Goal: Task Accomplishment & Management: Complete application form

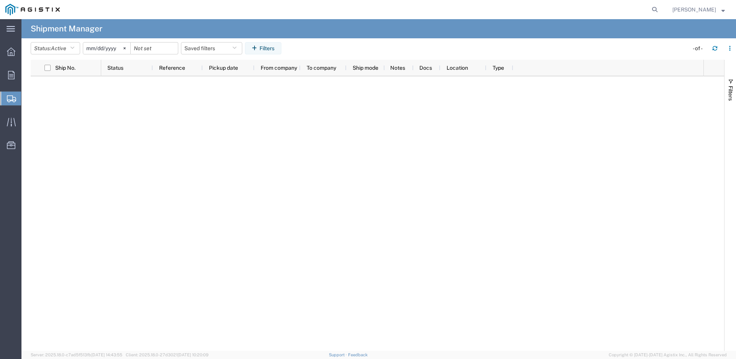
click at [0, 0] on span "Create Shipment" at bounding box center [0, 0] width 0 height 0
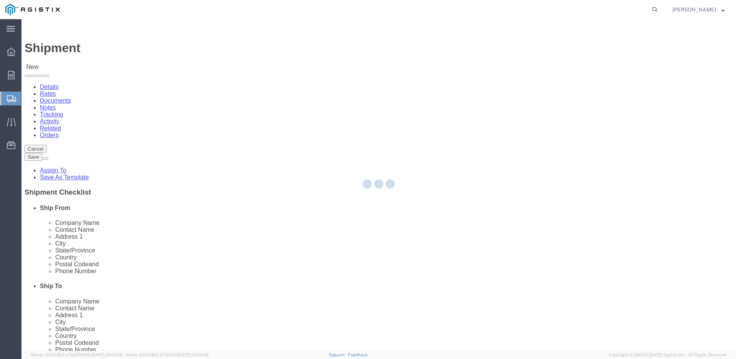
click at [166, 133] on div at bounding box center [378, 185] width 714 height 332
select select
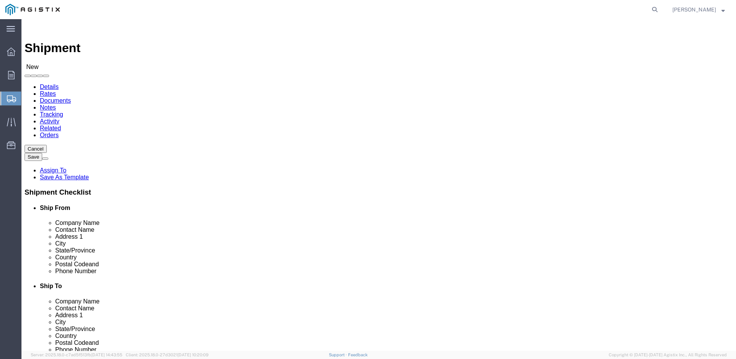
drag, startPoint x: 166, startPoint y: 133, endPoint x: 144, endPoint y: 114, distance: 28.8
click select "Select Dynamic Products Inc PG&E"
select select "9596"
click select "Select Dynamic Products Inc PG&E"
select select
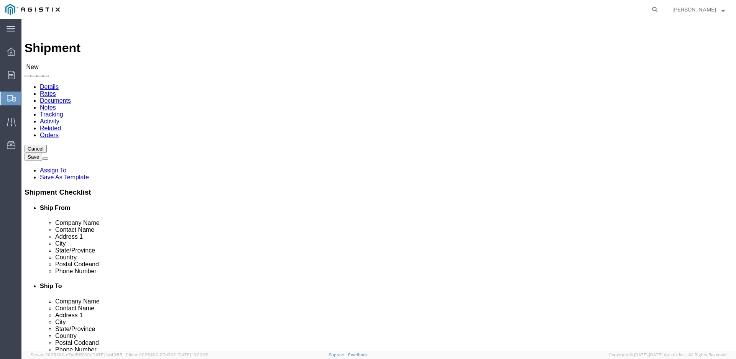
select select
click select "Select All Others [GEOGRAPHIC_DATA] [GEOGRAPHIC_DATA] [GEOGRAPHIC_DATA] [GEOGRA…"
select select "23082"
click select "Select All Others [GEOGRAPHIC_DATA] [GEOGRAPHIC_DATA] [GEOGRAPHIC_DATA] [GEOGRA…"
click div "Location My Profile Location (OBSOLETE) [PERSON_NAME] SC - GC TRAILER (OBSOLETE…"
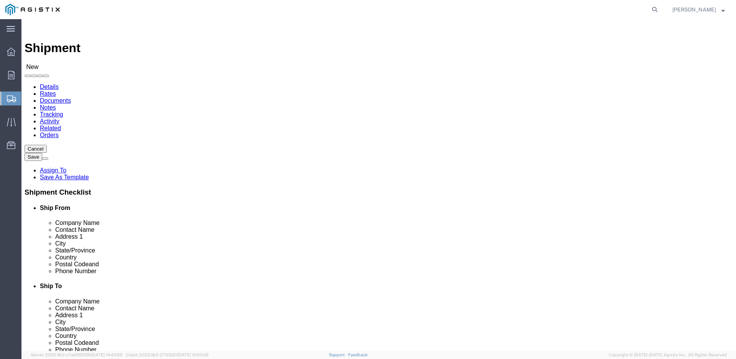
select select "MYPROFILE"
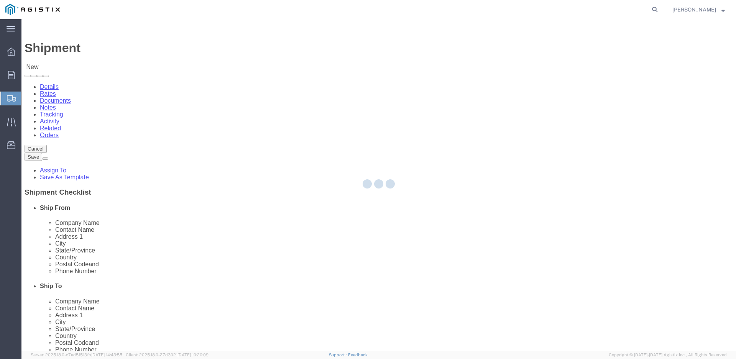
select select "[GEOGRAPHIC_DATA]"
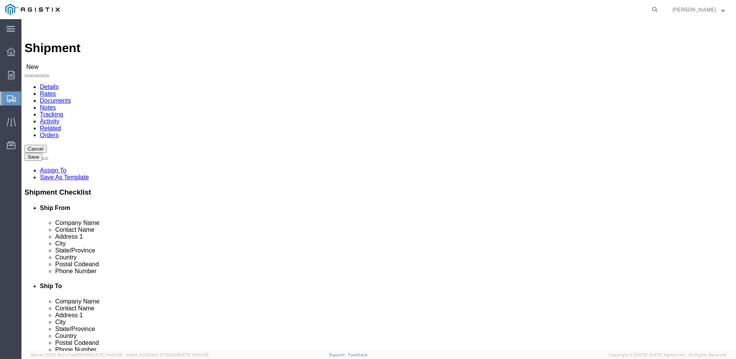
click input "text"
type input "[PERSON_NAME]"
click input "text"
type input "[PERSON_NAME]"
type input "K"
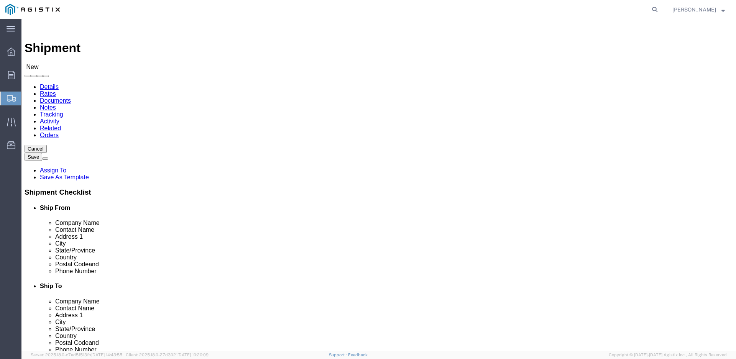
click input "text"
type input "[PERSON_NAME]"
select select "19763"
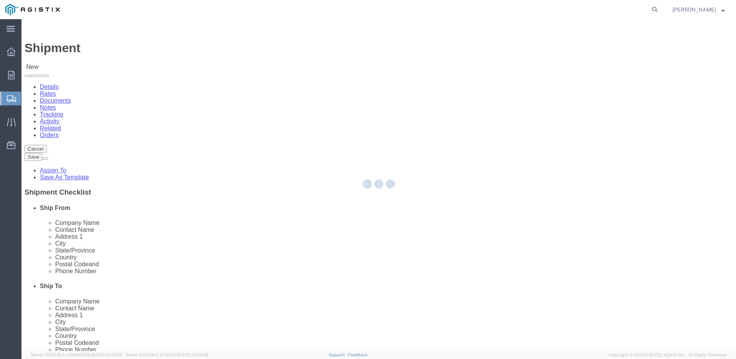
select select "CA"
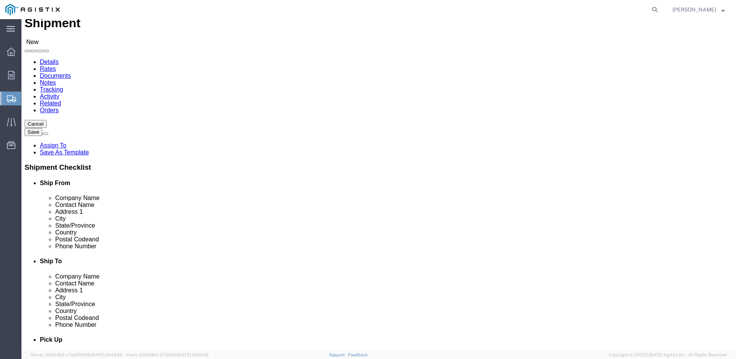
scroll to position [38, 0]
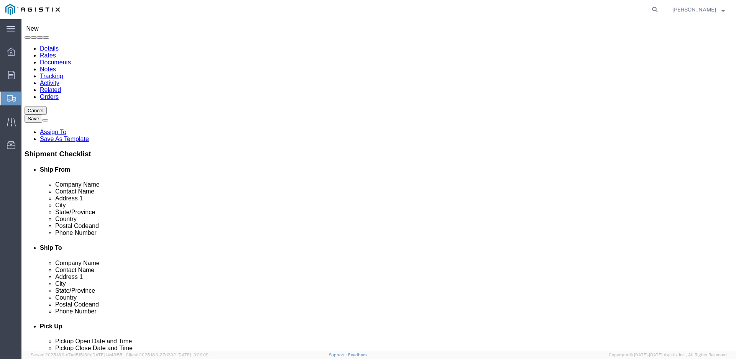
click input "[PERSON_NAME]"
paste input "[PERSON_NAME], GPOM"
type input "[PERSON_NAME], GPOM"
click input "text"
type input "[PHONE_NUMBER]"
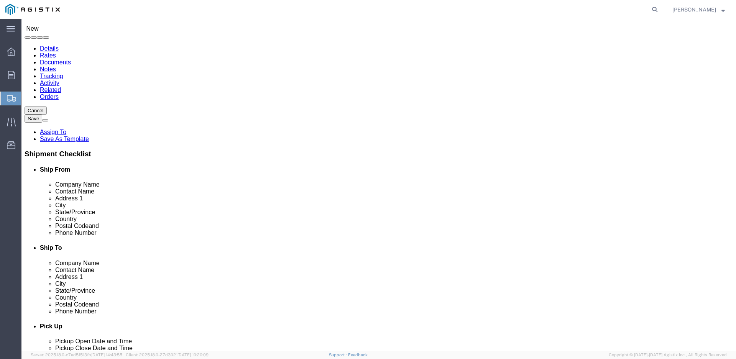
click div "Phone Number [PHONE_NUMBER] 8"
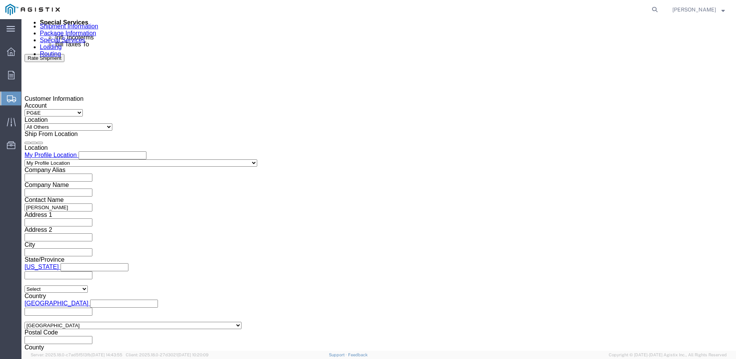
scroll to position [498, 0]
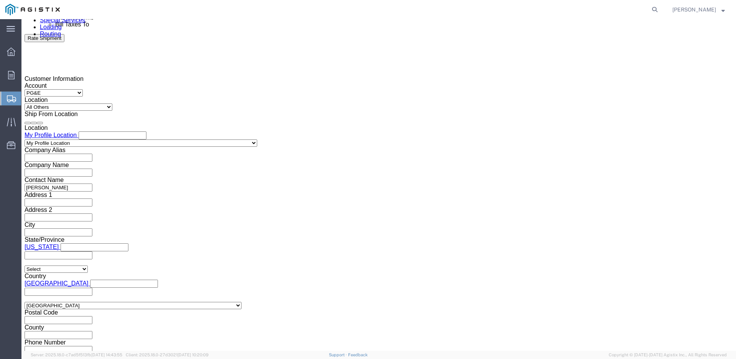
click icon
click div
click button "Apply"
click div
click div "Close Time 7:00 PM [DATE] 7:00 PM - [DATE] 7:00 PM Cancel Apply"
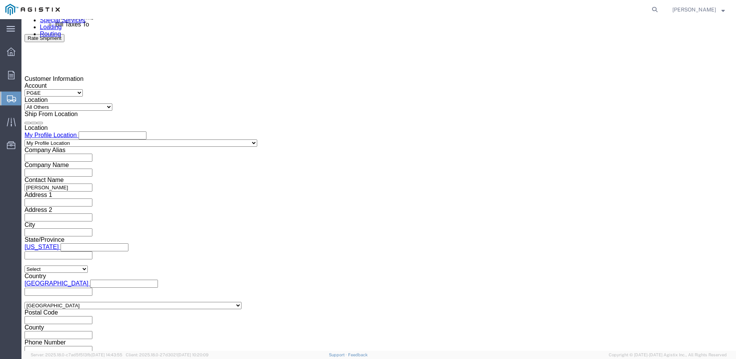
click div "Close Time 7:00 PM [DATE] 7:00 PM - [DATE] 7:00 PM Cancel Apply"
click button "Apply"
click input "text"
type input "3501418656"
select select "JOBNUM"
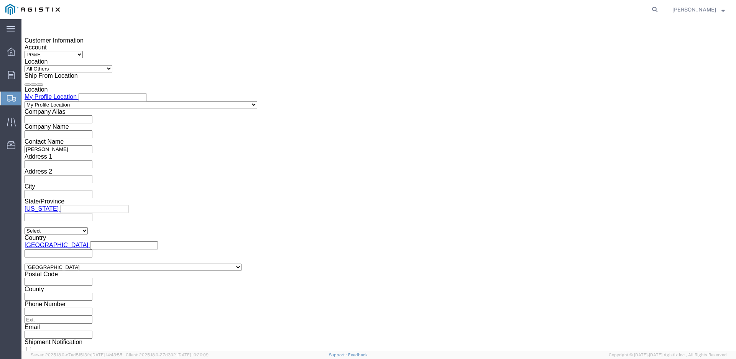
scroll to position [551, 0]
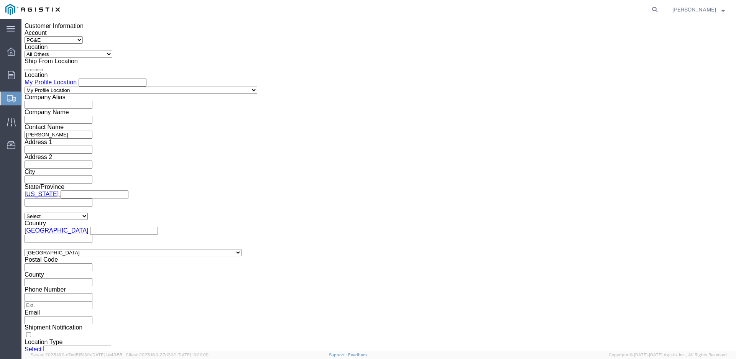
type input "31575"
click select "Select"
click select "Select Air Less than Truckload Multi-Leg Ocean Freight Rail Small Parcel Truckl…"
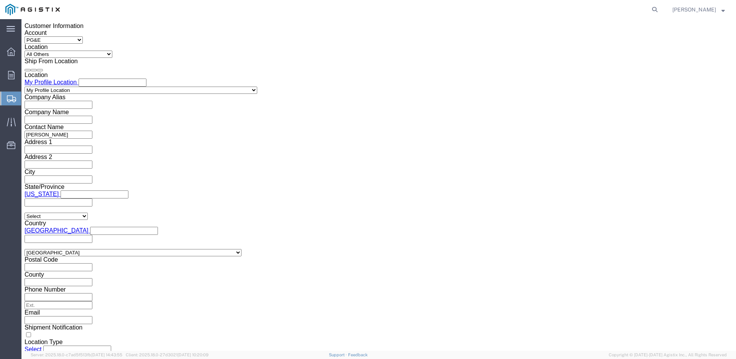
click button "Continue"
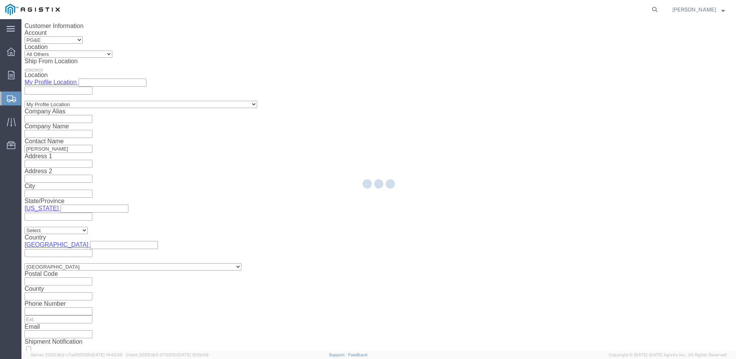
select select "23631"
select select "19763"
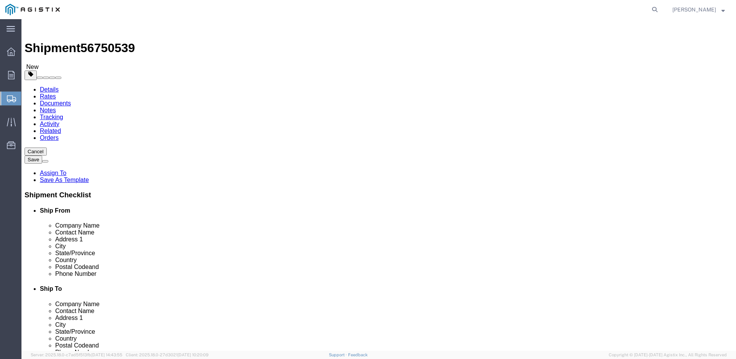
click select "Select Bulk Bundle(s) Cardboard Box(es) Carton(s) Crate(s) Drum(s) (Fiberboard)…"
select select "PONS"
click select "Select Bulk Bundle(s) Cardboard Box(es) Carton(s) Crate(s) Drum(s) (Fiberboard)…"
drag, startPoint x: 114, startPoint y: 165, endPoint x: 93, endPoint y: 171, distance: 21.1
click div "Package Type Select Bulk Bundle(s) Cardboard Box(es) Carton(s) Crate(s) Drum(s)…"
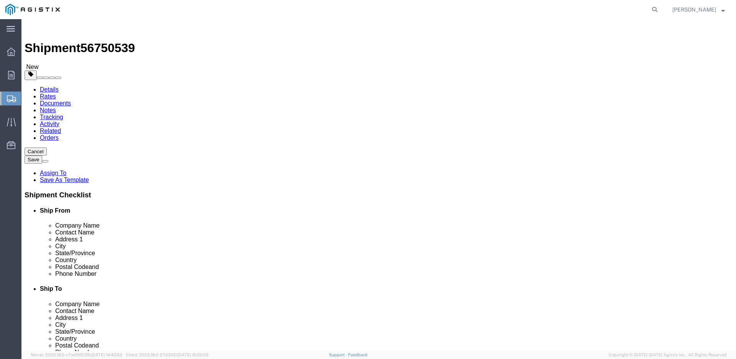
type input "2"
type input "51"
type input "44"
type input "46"
type input "3548"
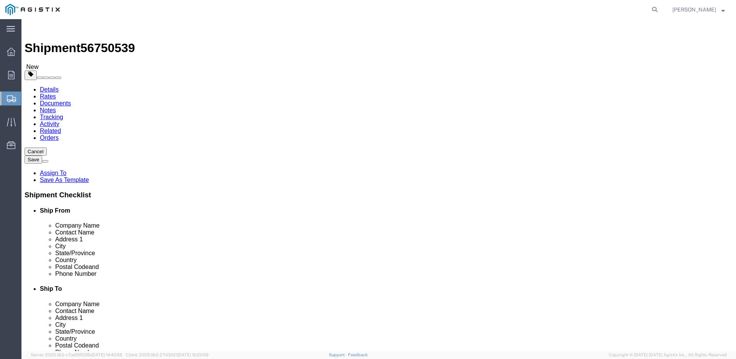
click link "Add Content"
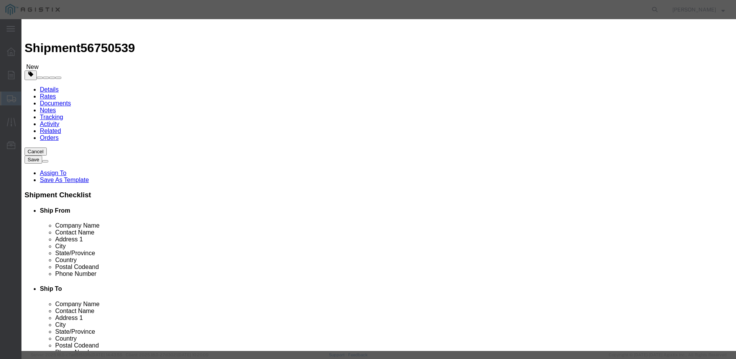
click input "text"
type input "34" X 24" BARRED RED TEE"
type input "2"
type input "57304"
click select "Select 50 55 60 65 70 85 92.5 100 125 175 250 300 400"
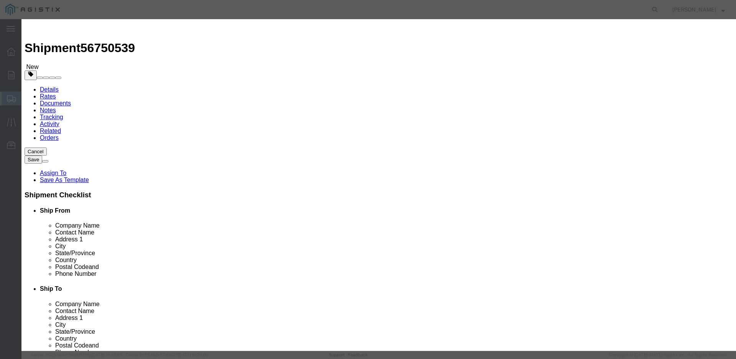
select select "55"
click select "Select 50 55 60 65 70 85 92.5 100 125 175 250 300 400"
click button "Save & Close"
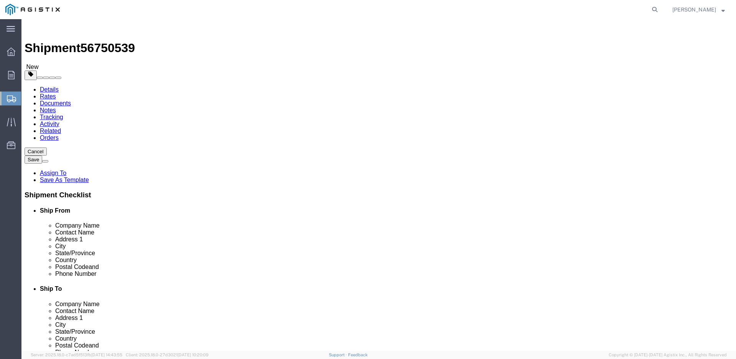
click button "Rate Shipment"
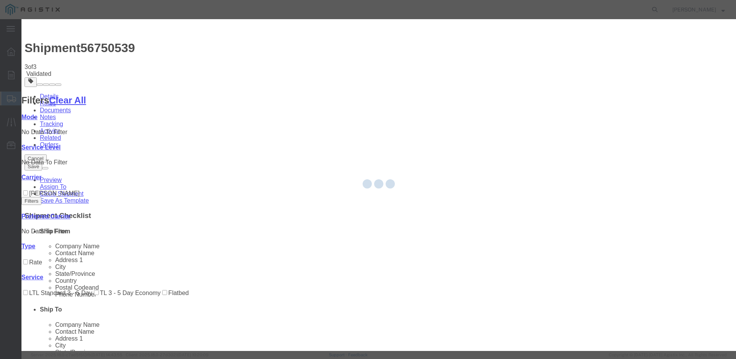
select select "23631"
select select "19763"
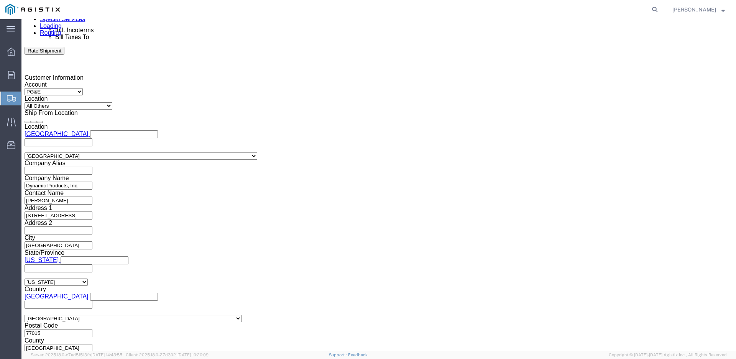
scroll to position [510, 0]
click button "Continue"
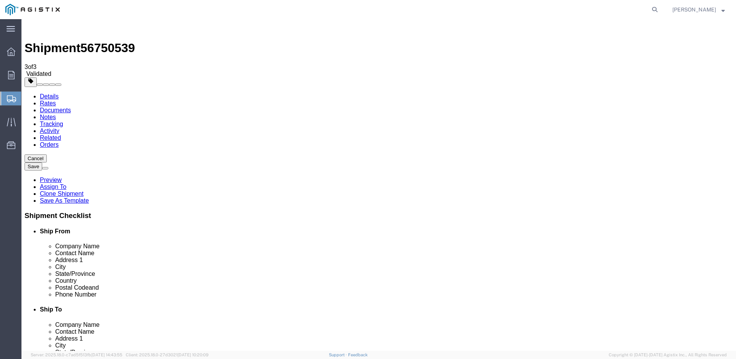
click button "Continue"
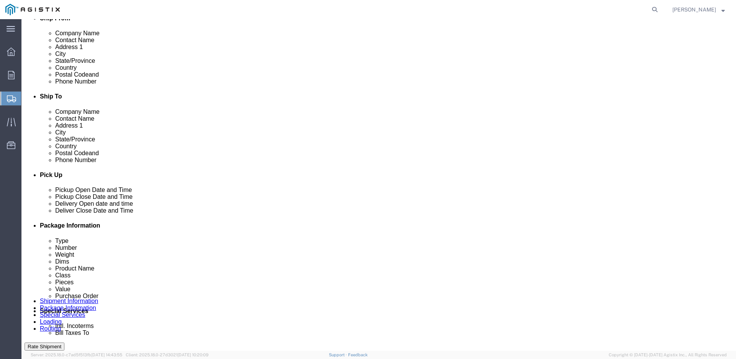
scroll to position [233, 0]
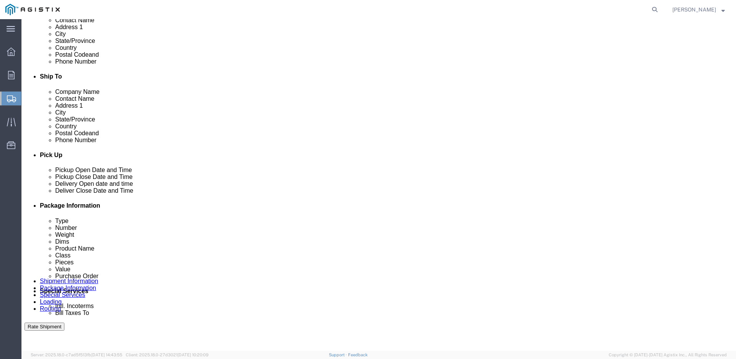
click input "Enter Email Address"
type input "[EMAIL_ADDRESS][DOMAIN_NAME]"
click button "Rate Shipment"
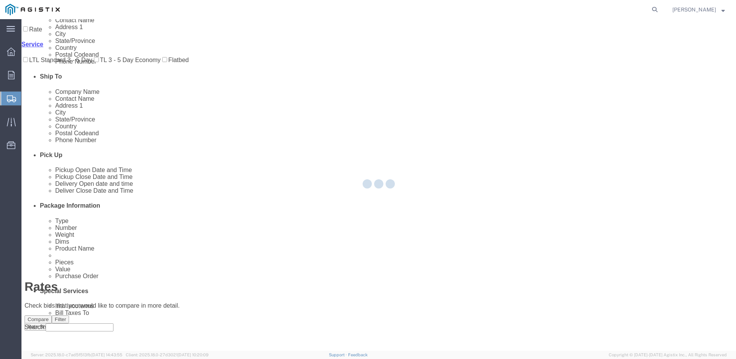
scroll to position [0, 0]
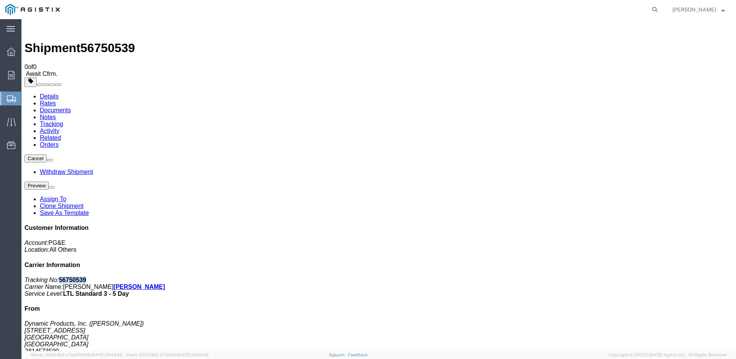
drag, startPoint x: 658, startPoint y: 118, endPoint x: 629, endPoint y: 117, distance: 28.4
click at [629, 277] on p "Tracking No: 56750539 Carrier Name: [PERSON_NAME] [PERSON_NAME] Service Level: …" at bounding box center [379, 287] width 708 height 21
copy b "56750539"
